Goal: Book appointment/travel/reservation

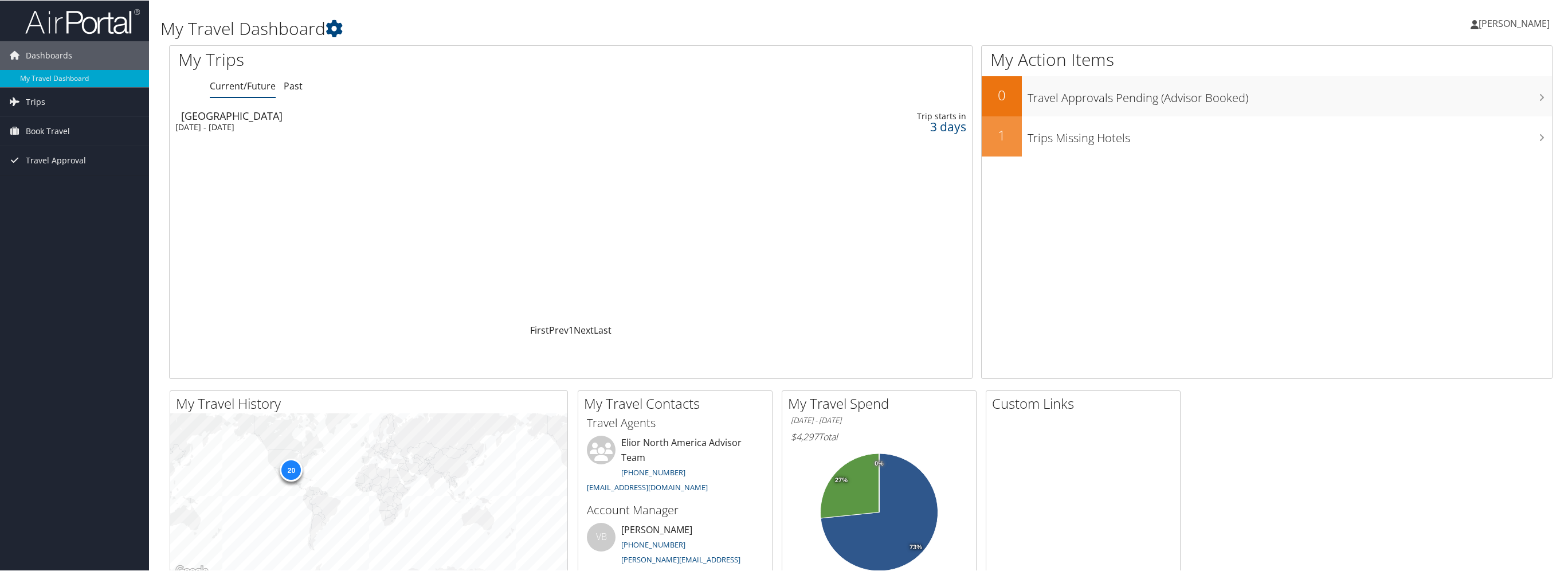
click at [217, 135] on td "San Francisco Thu 9 Oct 2025 - Tue 14 Oct 2025" at bounding box center [416, 121] width 492 height 32
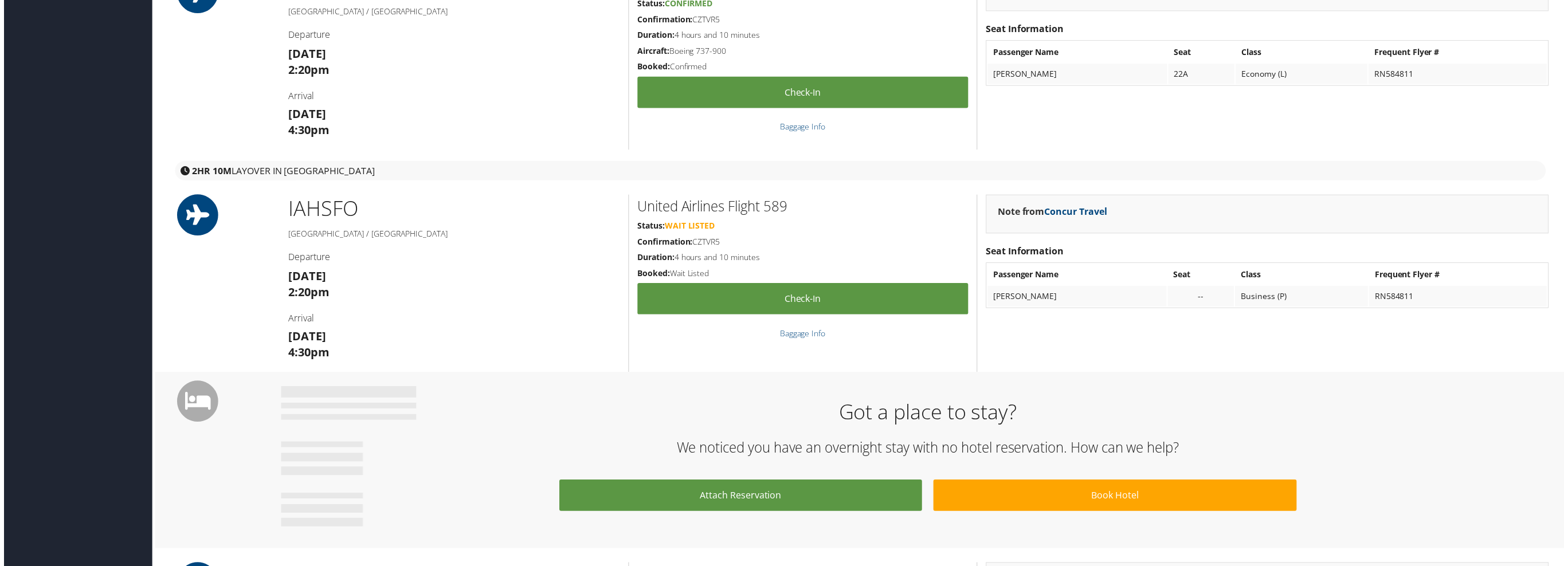
scroll to position [401, 0]
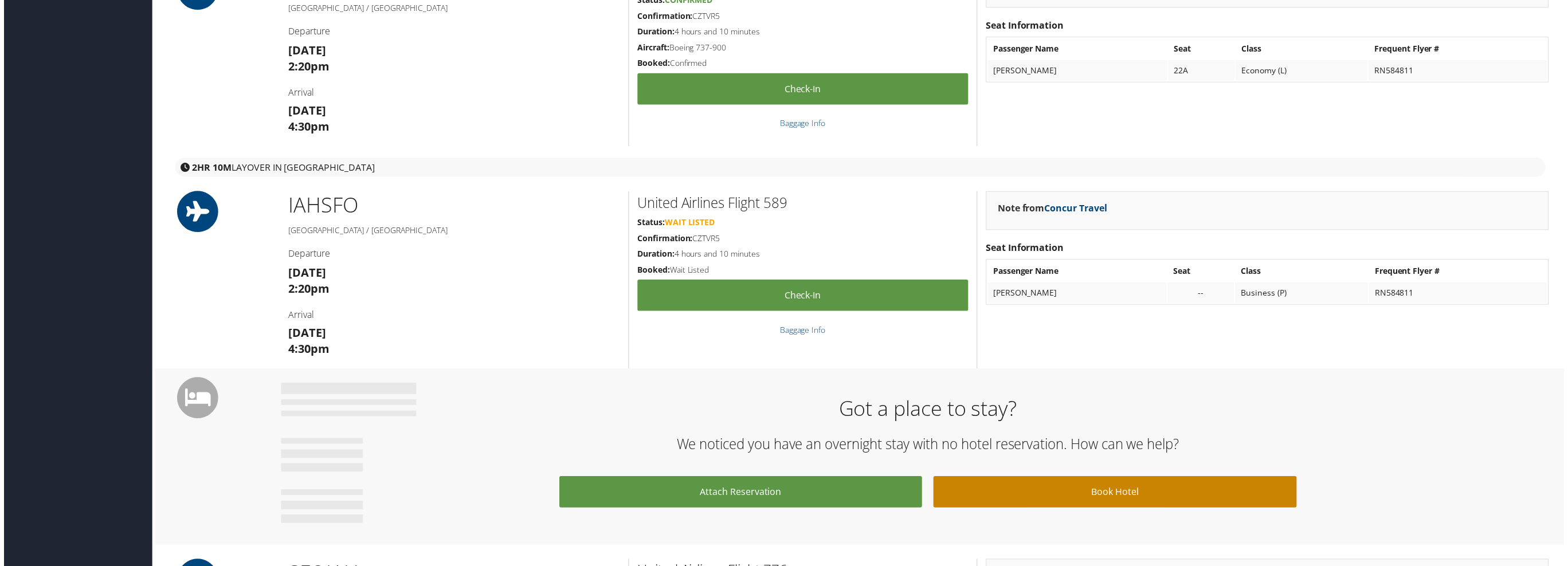
click at [1105, 495] on link "Book Hotel" at bounding box center [1116, 494] width 365 height 32
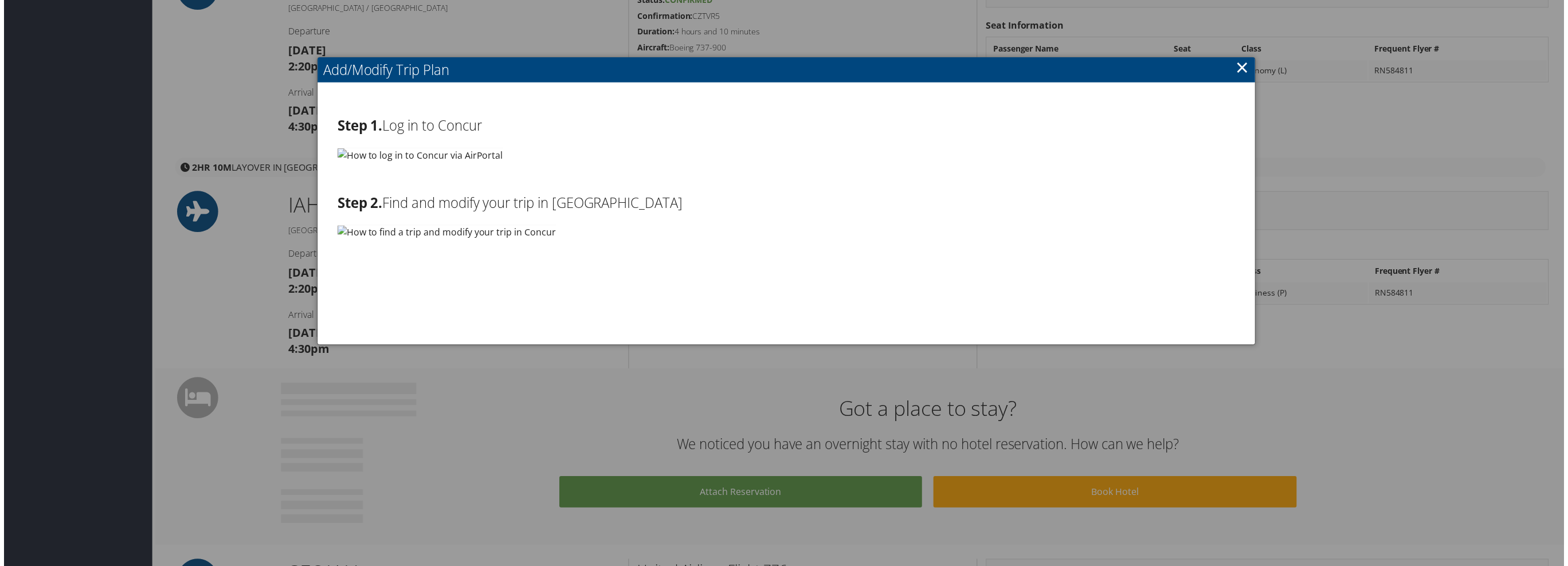
click at [406, 152] on img at bounding box center [418, 156] width 166 height 15
click at [1245, 69] on link "×" at bounding box center [1245, 67] width 13 height 23
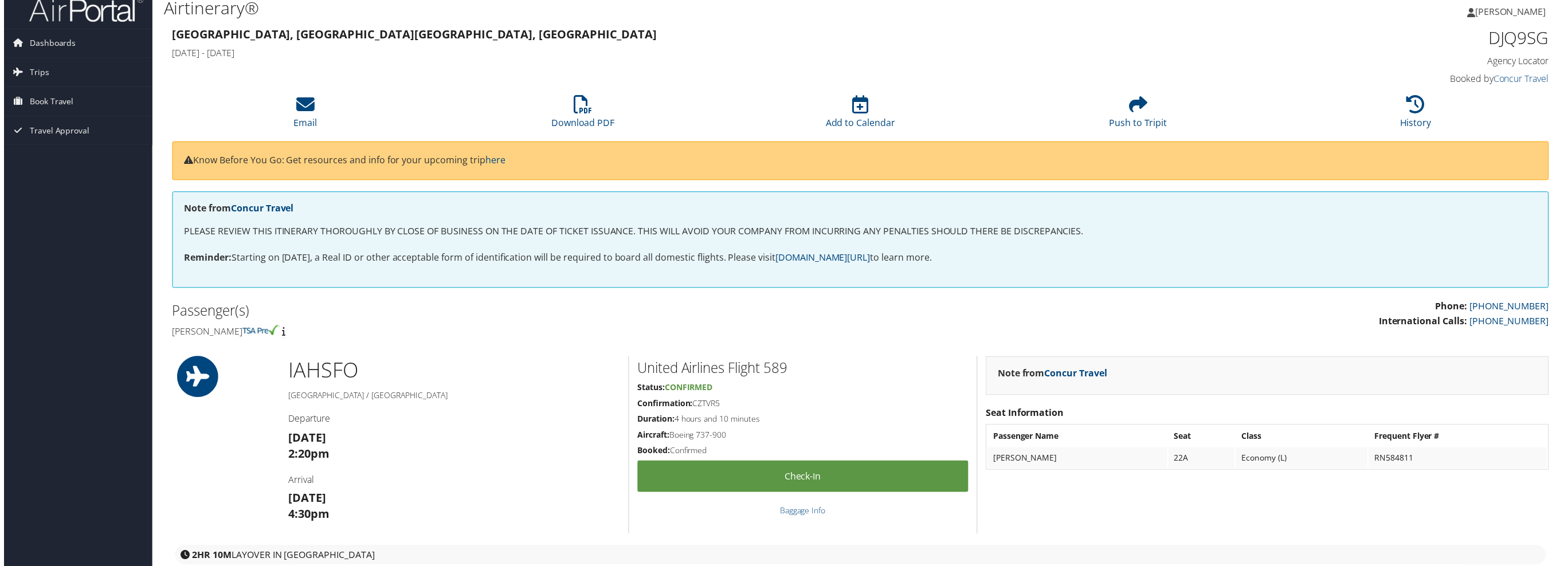
scroll to position [0, 0]
